Goal: Task Accomplishment & Management: Manage account settings

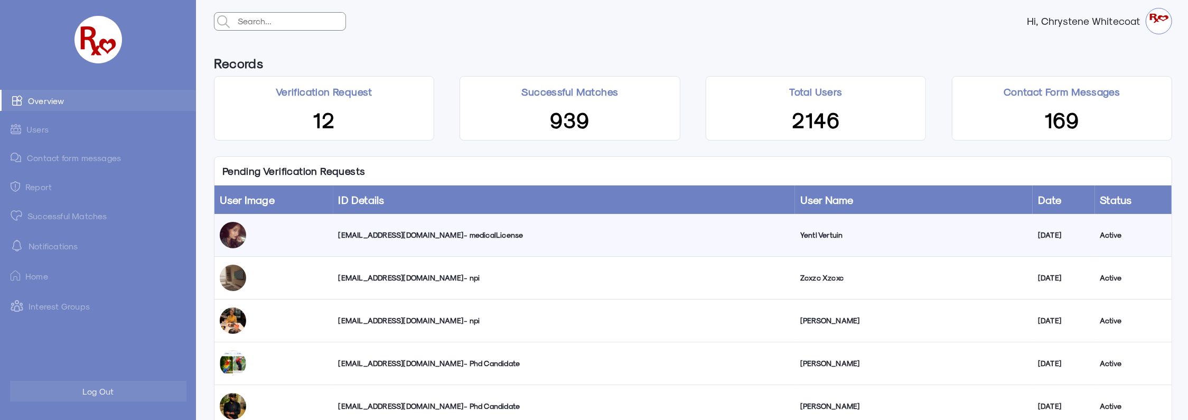
click at [364, 235] on div "[EMAIL_ADDRESS][DOMAIN_NAME] - medicalLicense" at bounding box center [565, 235] width 452 height 11
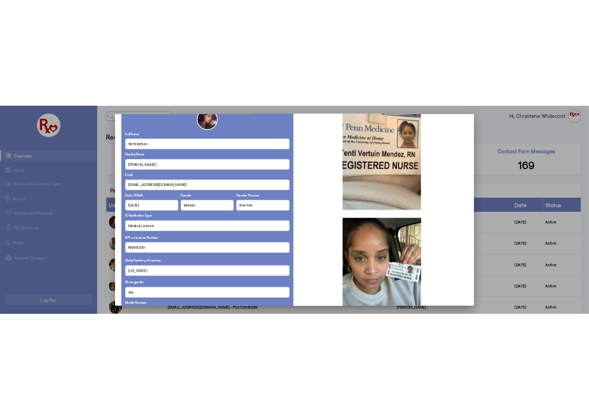
scroll to position [85, 0]
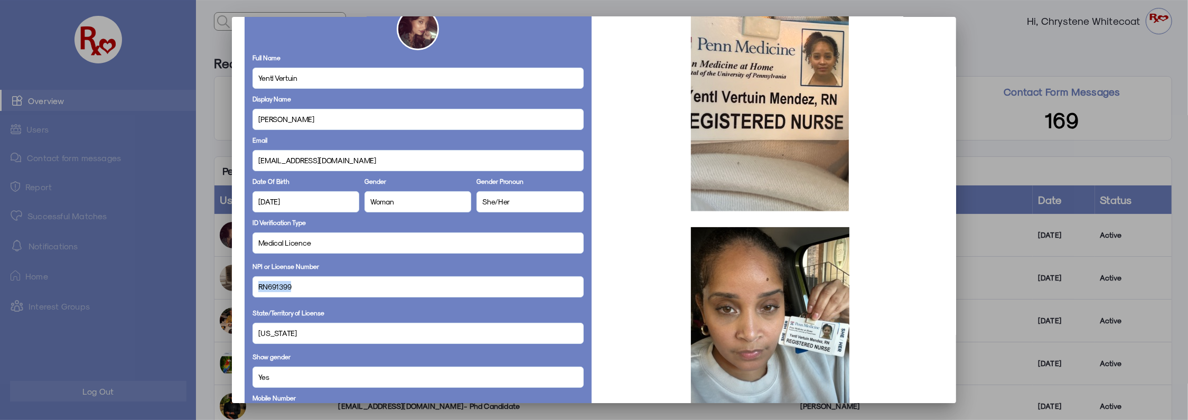
drag, startPoint x: 294, startPoint y: 286, endPoint x: 238, endPoint y: 288, distance: 55.5
click at [238, 288] on mat-dialog-container "Personal Details Full Name Yentl Vertuin Display Name [PERSON_NAME] Email [EMAI…" at bounding box center [594, 210] width 725 height 386
copy span "RN691399"
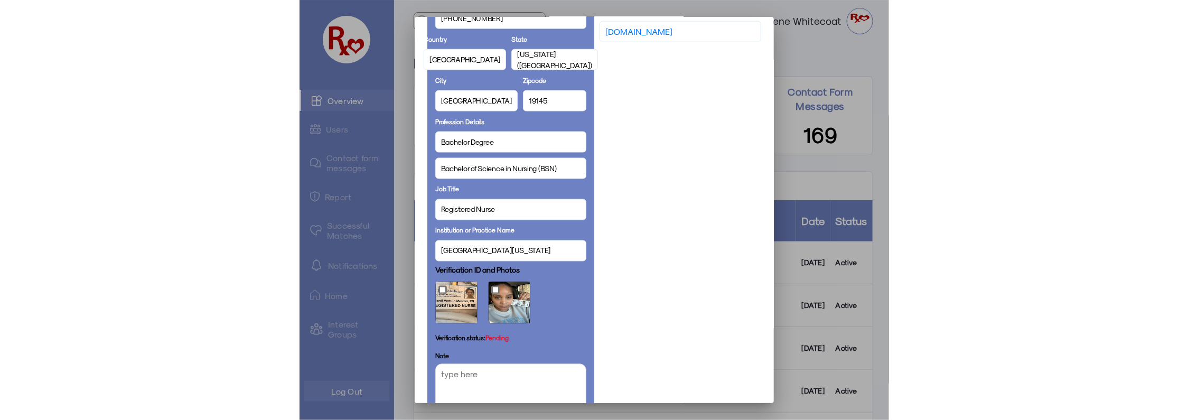
scroll to position [610, 0]
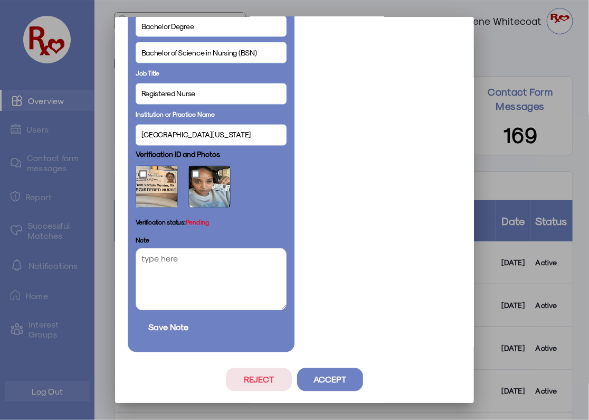
click at [323, 376] on button "Accept" at bounding box center [330, 379] width 66 height 23
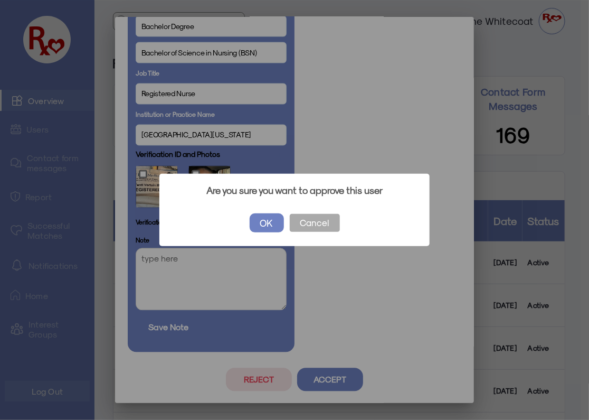
click at [269, 219] on button "OK" at bounding box center [267, 222] width 34 height 19
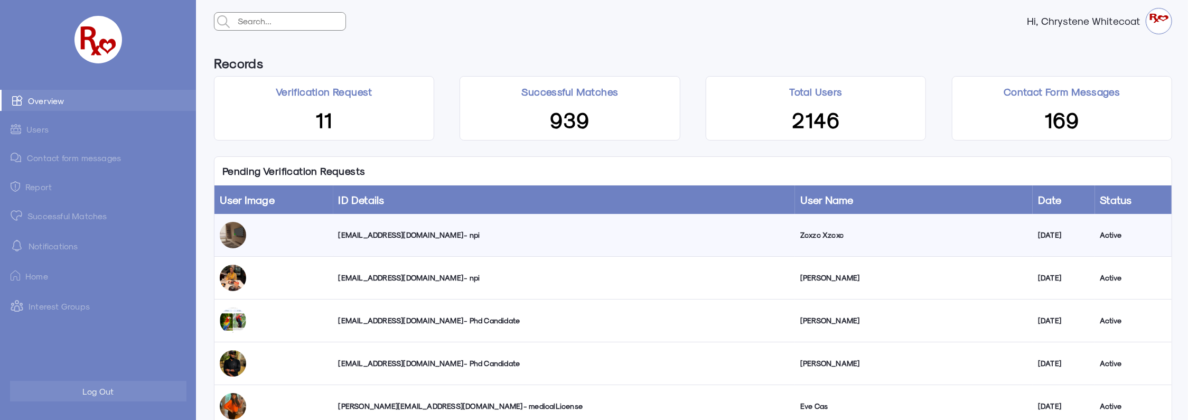
click at [70, 158] on link "Contact form messages" at bounding box center [98, 157] width 196 height 21
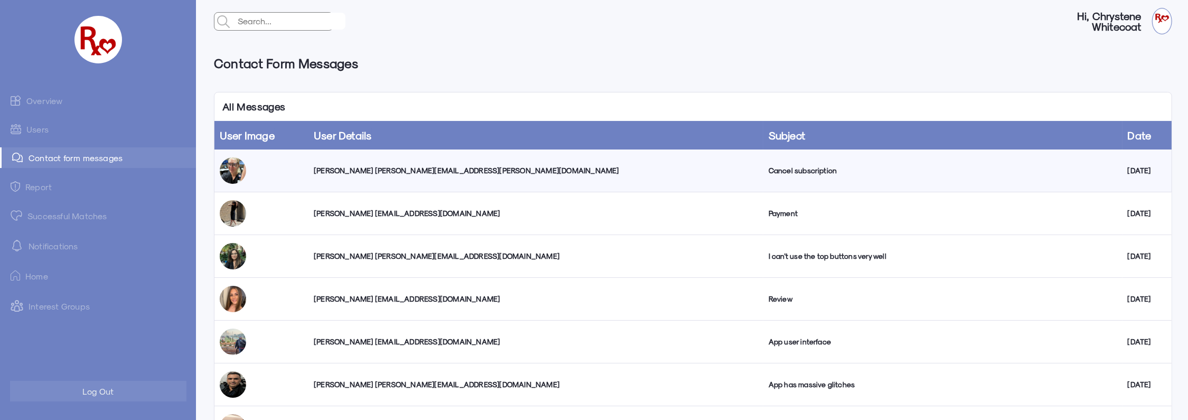
click at [329, 168] on div "[PERSON_NAME] [PERSON_NAME][EMAIL_ADDRESS][PERSON_NAME][DOMAIN_NAME]" at bounding box center [536, 170] width 444 height 11
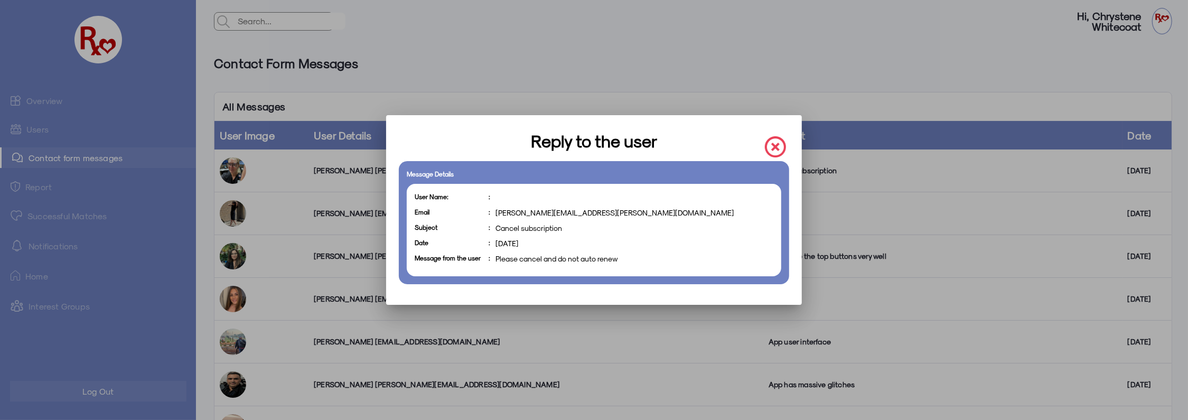
click at [774, 146] on img at bounding box center [775, 146] width 21 height 21
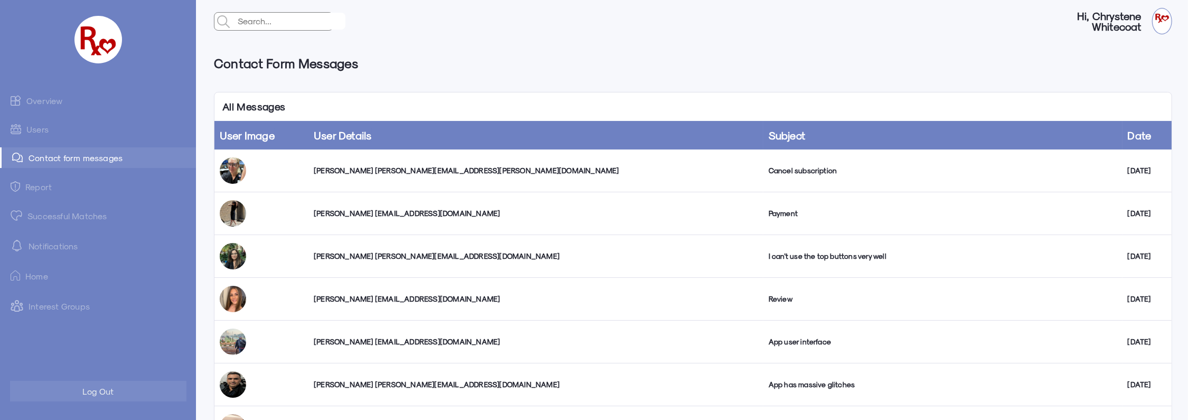
click at [51, 102] on link "Overview" at bounding box center [98, 100] width 196 height 21
